Goal: Information Seeking & Learning: Understand process/instructions

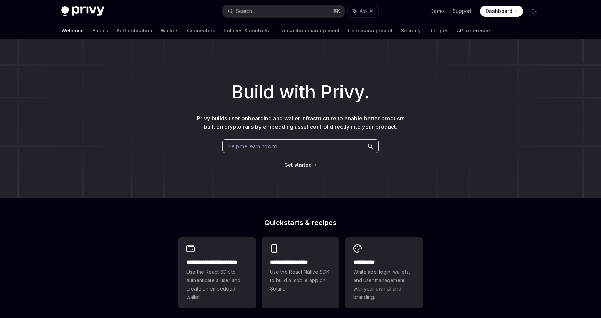
click at [256, 146] on span "Help me learn how to…" at bounding box center [254, 146] width 53 height 7
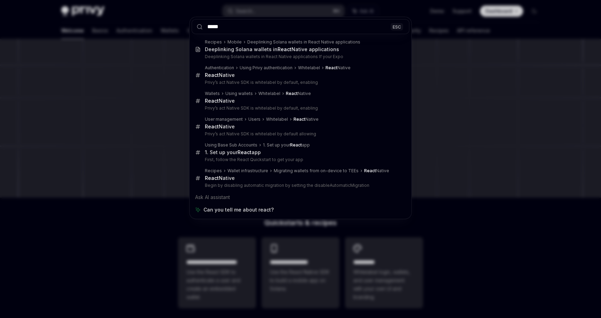
type input "*****"
click at [145, 154] on div "***** ESC Recipes Mobile Deeplinking Solana wallets in React Native application…" at bounding box center [300, 159] width 601 height 318
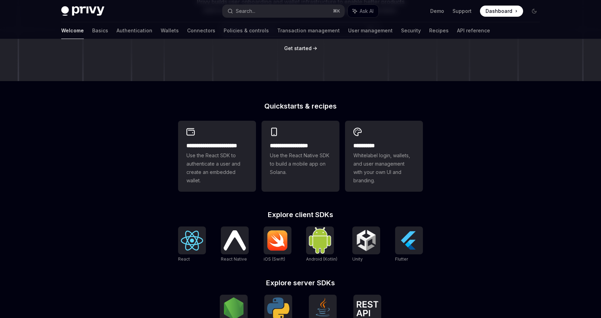
scroll to position [211, 0]
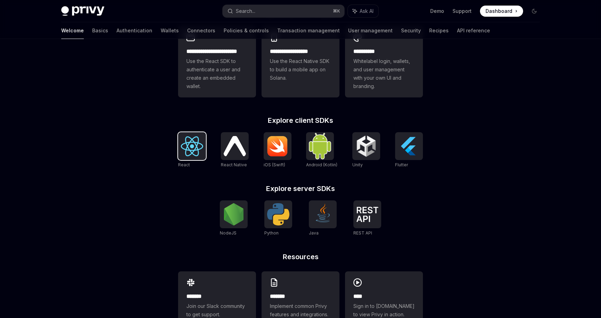
click at [193, 146] on img at bounding box center [192, 146] width 22 height 20
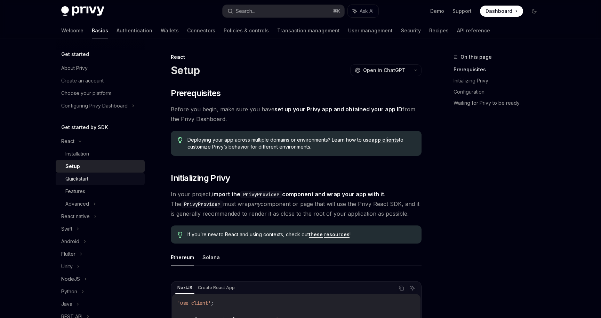
click at [80, 178] on div "Quickstart" at bounding box center [76, 179] width 23 height 8
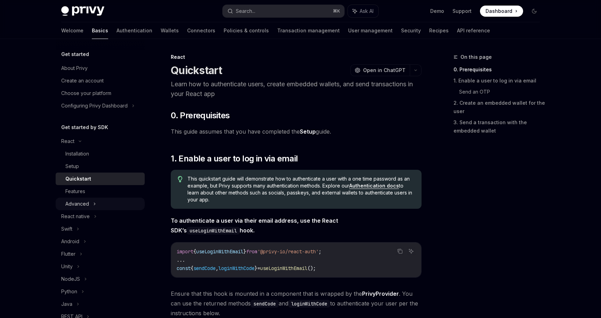
click at [97, 205] on div "Advanced" at bounding box center [100, 204] width 89 height 13
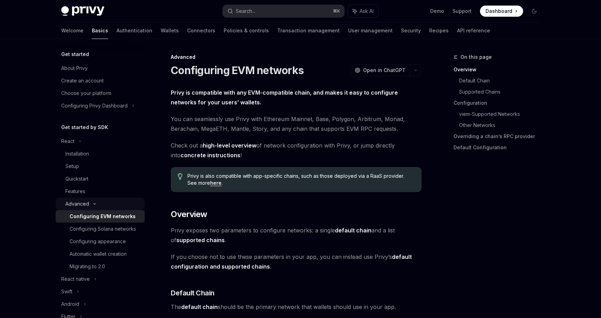
click at [93, 204] on icon at bounding box center [94, 203] width 8 height 3
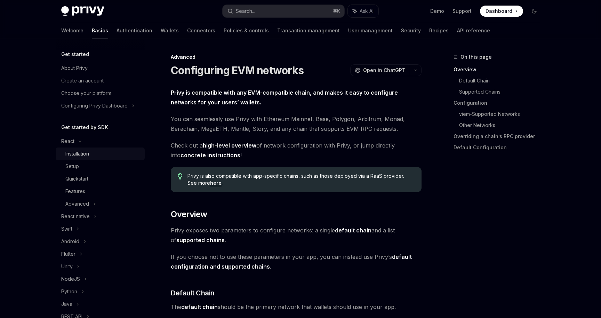
click at [84, 153] on div "Installation" at bounding box center [77, 154] width 24 height 8
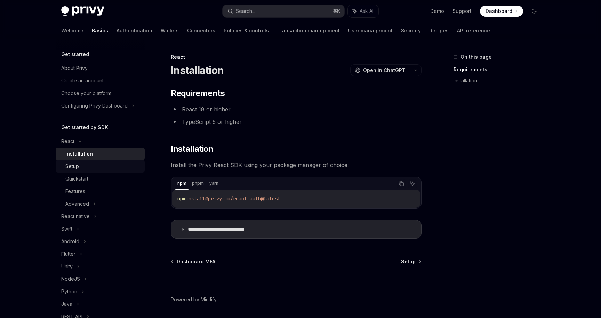
click at [88, 166] on div "Setup" at bounding box center [102, 166] width 75 height 8
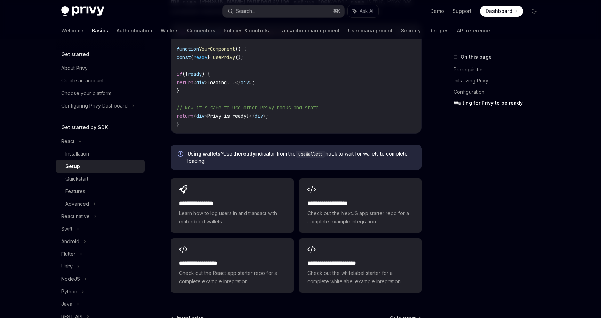
scroll to position [876, 0]
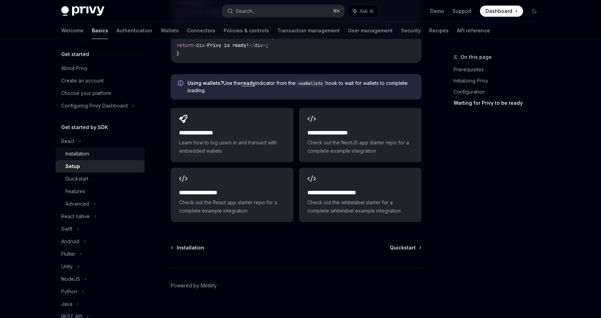
click at [85, 151] on div "Installation" at bounding box center [77, 154] width 24 height 8
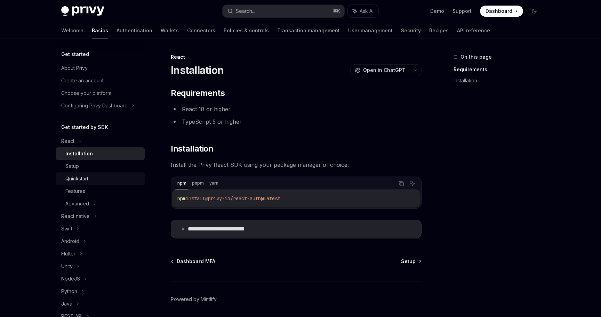
click at [113, 181] on div "Quickstart" at bounding box center [102, 179] width 75 height 8
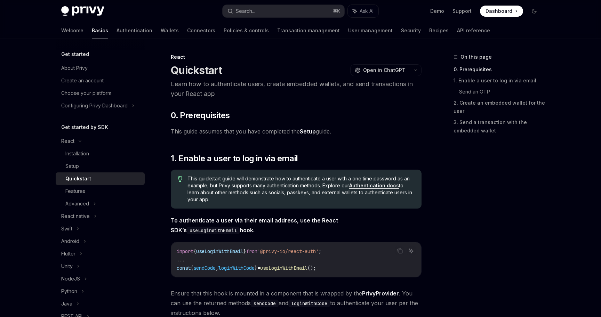
click at [313, 132] on link "Setup" at bounding box center [308, 131] width 16 height 7
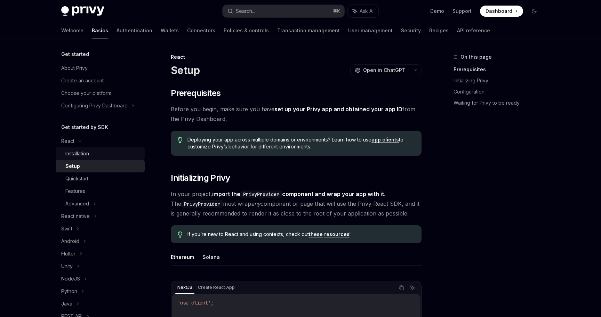
click at [109, 153] on div "Installation" at bounding box center [102, 154] width 75 height 8
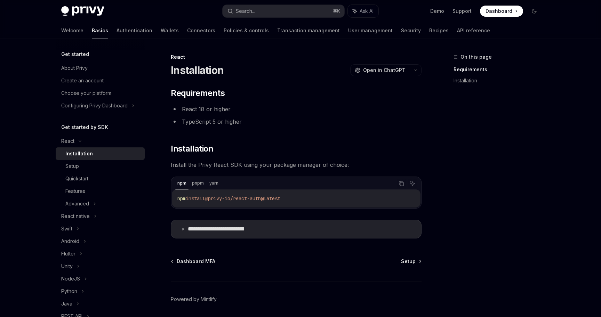
type textarea "*"
click at [249, 11] on div "Search..." at bounding box center [245, 11] width 19 height 8
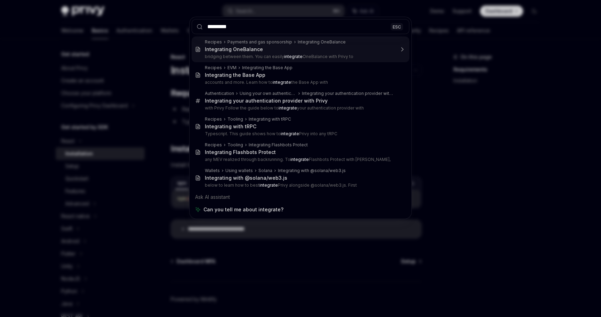
type input "*********"
click at [175, 49] on div "********* ESC Recipes Payments and gas sponsorship Integrating OneBalance Integ…" at bounding box center [300, 158] width 601 height 317
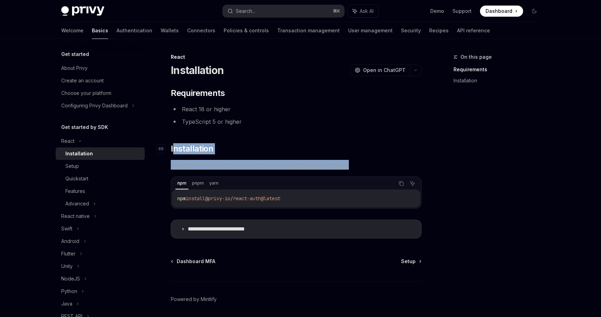
drag, startPoint x: 355, startPoint y: 165, endPoint x: 172, endPoint y: 150, distance: 183.3
click at [172, 150] on div "**********" at bounding box center [296, 163] width 251 height 151
copy div "nstallation Install the Privy React SDK using your package manager of choice:"
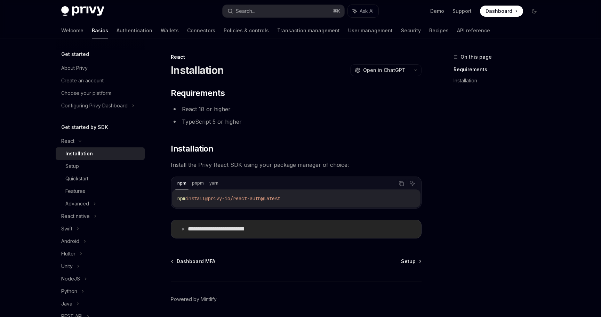
click at [180, 229] on summary "**********" at bounding box center [296, 229] width 250 height 18
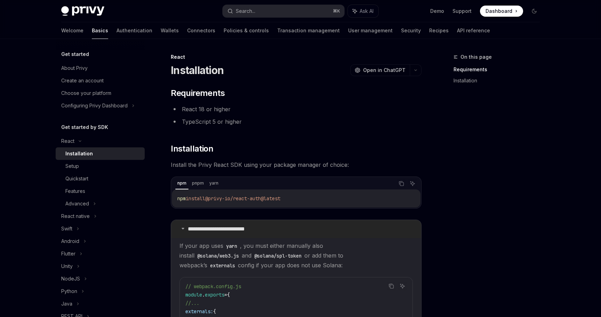
click at [180, 229] on summary "**********" at bounding box center [296, 229] width 250 height 18
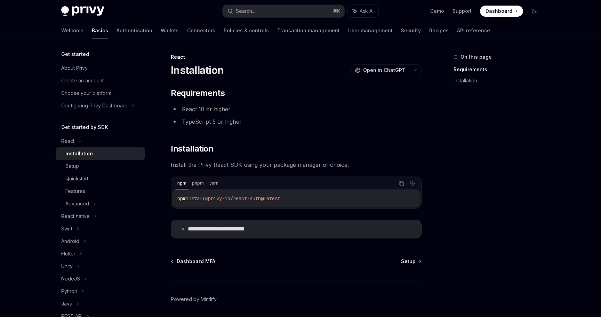
scroll to position [8, 0]
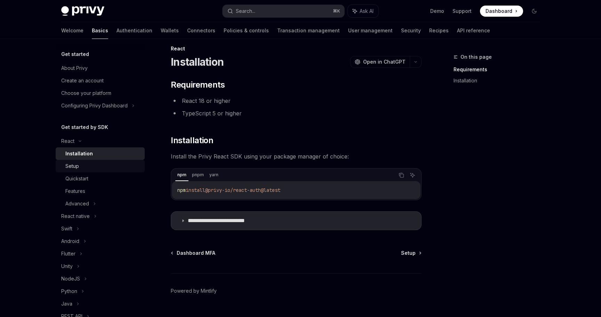
click at [87, 165] on div "Setup" at bounding box center [102, 166] width 75 height 8
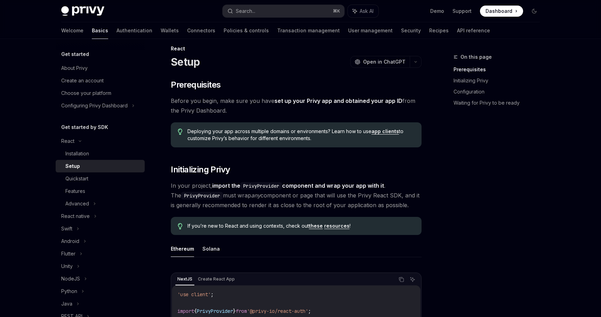
click at [336, 98] on link "set up your Privy app and obtained your app ID" at bounding box center [338, 100] width 128 height 7
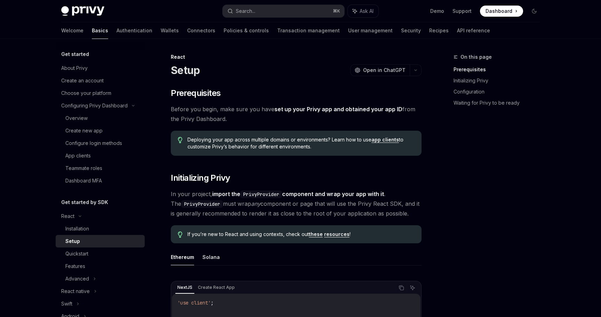
scroll to position [8, 0]
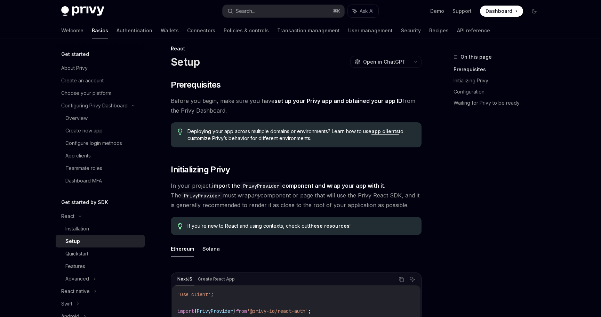
click at [302, 100] on link "set up your Privy app and obtained your app ID" at bounding box center [338, 100] width 128 height 7
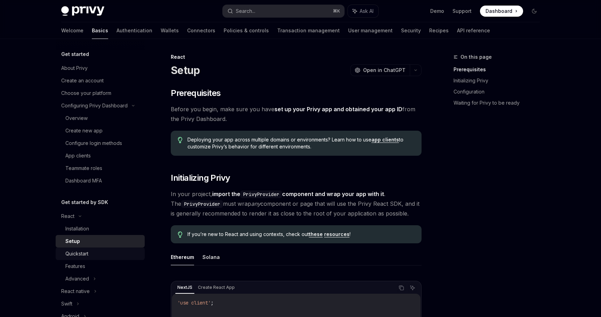
click at [107, 256] on div "Quickstart" at bounding box center [102, 254] width 75 height 8
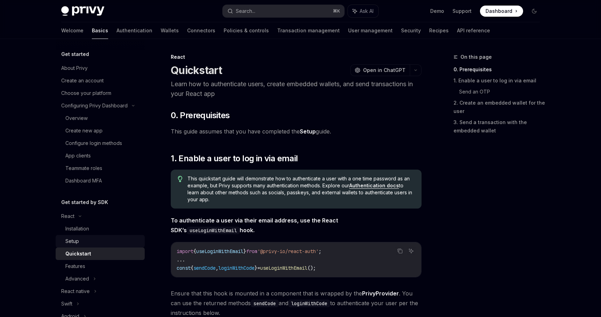
click at [76, 244] on div "Setup" at bounding box center [72, 241] width 14 height 8
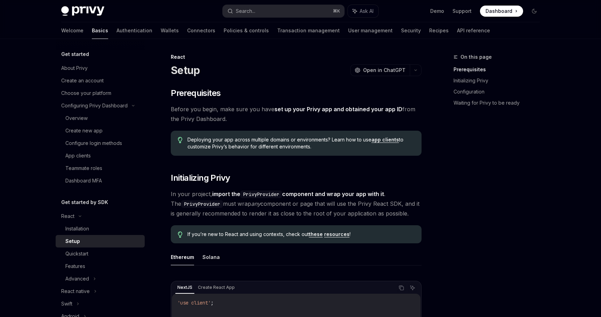
click at [326, 110] on link "set up your Privy app and obtained your app ID" at bounding box center [338, 109] width 128 height 7
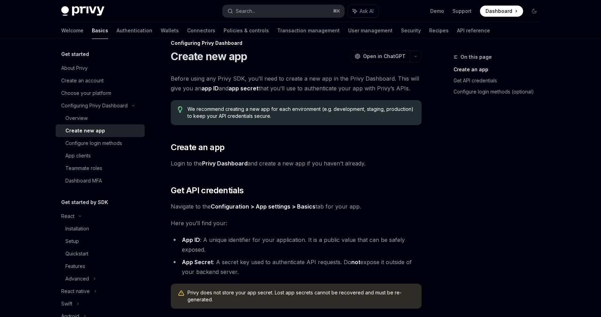
scroll to position [18, 0]
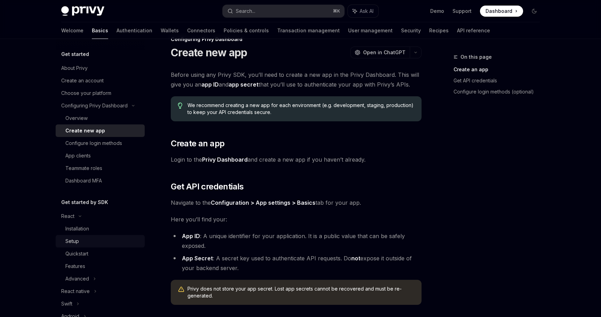
click at [101, 241] on div "Setup" at bounding box center [102, 241] width 75 height 8
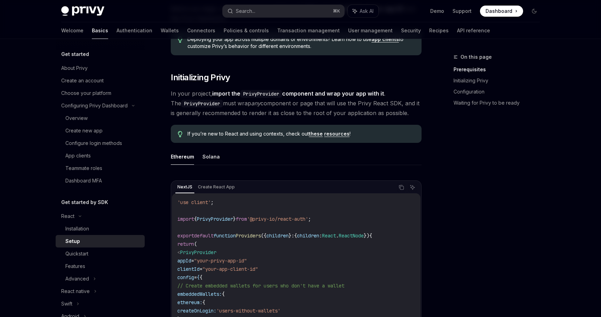
scroll to position [57, 0]
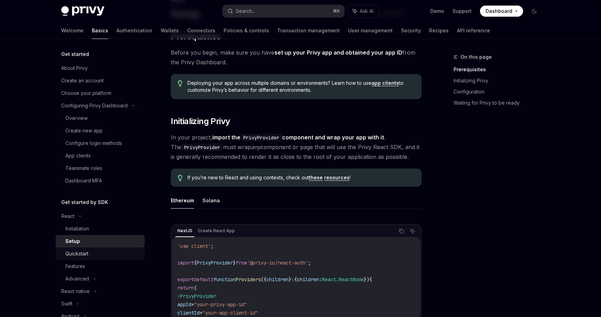
click at [105, 251] on div "Quickstart" at bounding box center [102, 254] width 75 height 8
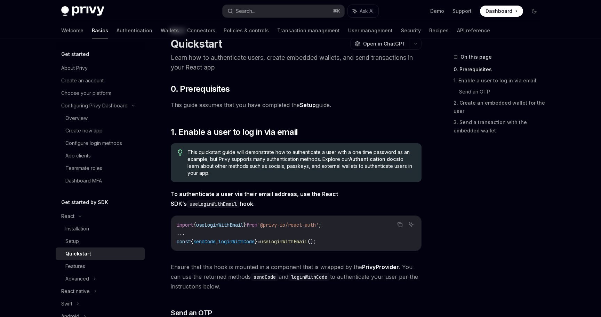
scroll to position [29, 0]
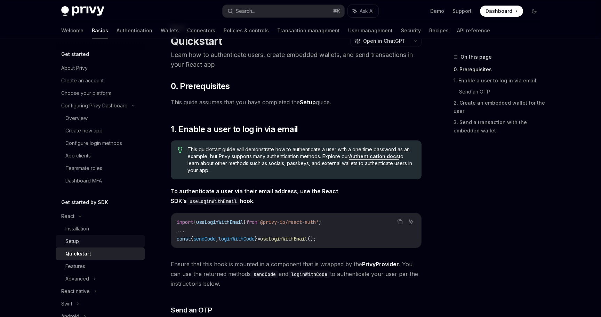
click at [100, 241] on div "Setup" at bounding box center [102, 241] width 75 height 8
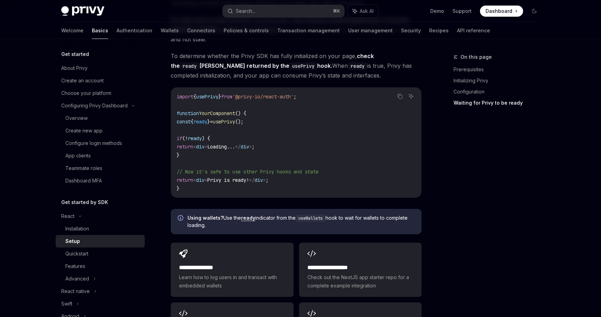
scroll to position [652, 0]
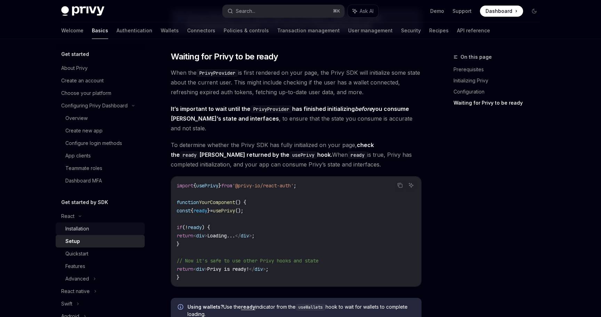
click at [91, 232] on div "Installation" at bounding box center [102, 229] width 75 height 8
type textarea "*"
